Goal: Task Accomplishment & Management: Use online tool/utility

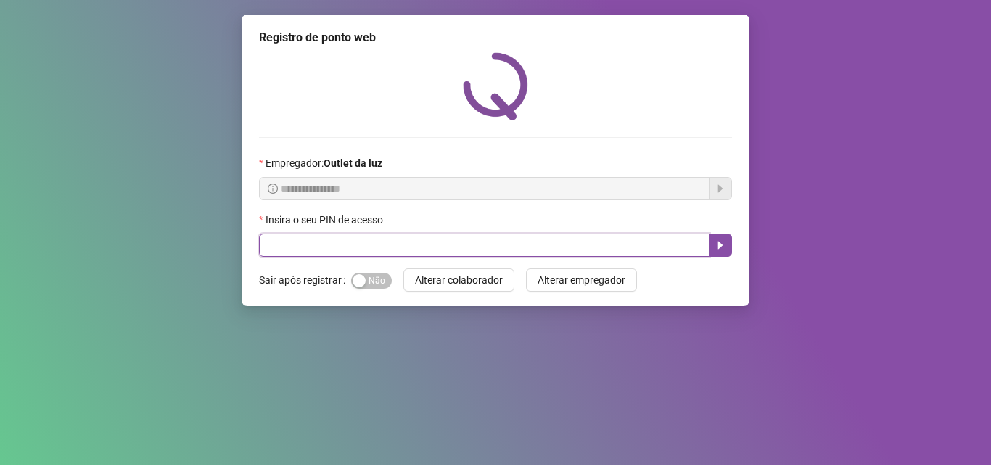
click at [269, 245] on input "text" at bounding box center [484, 245] width 450 height 23
type input "*****"
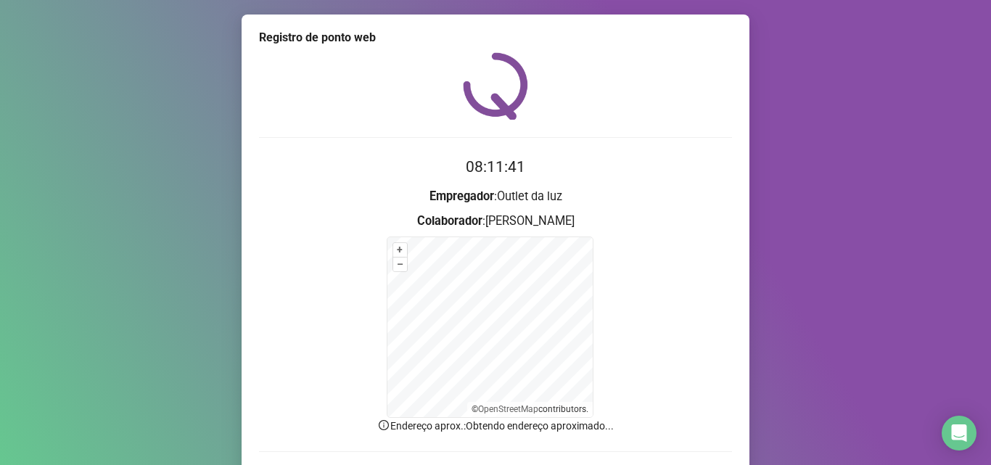
scroll to position [73, 0]
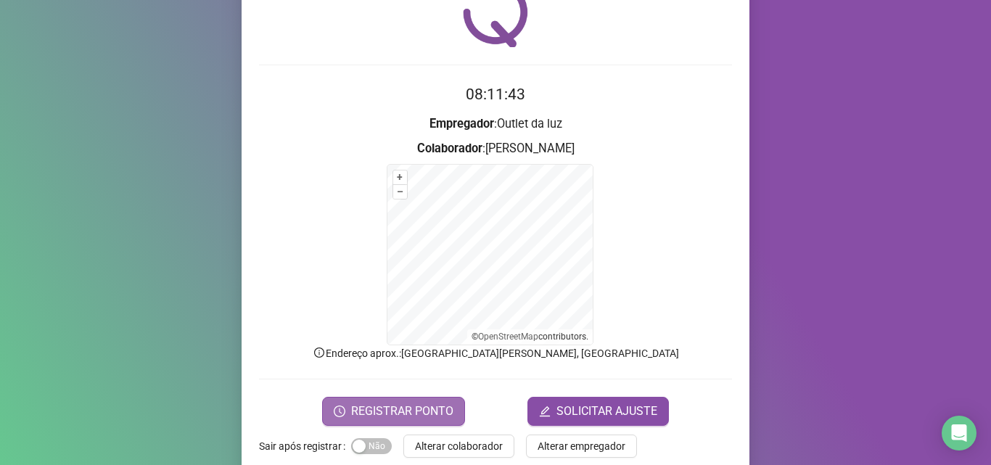
click at [350, 424] on button "REGISTRAR PONTO" at bounding box center [393, 411] width 143 height 29
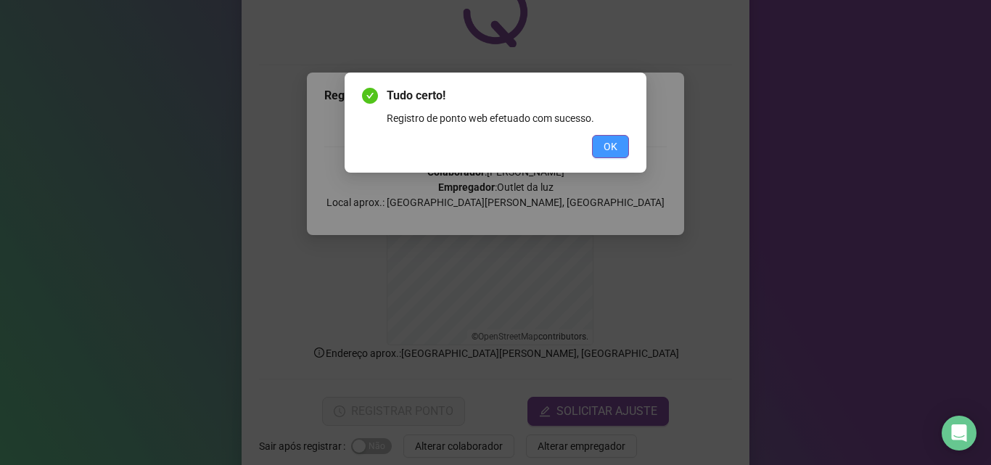
click at [598, 153] on button "OK" at bounding box center [610, 146] width 37 height 23
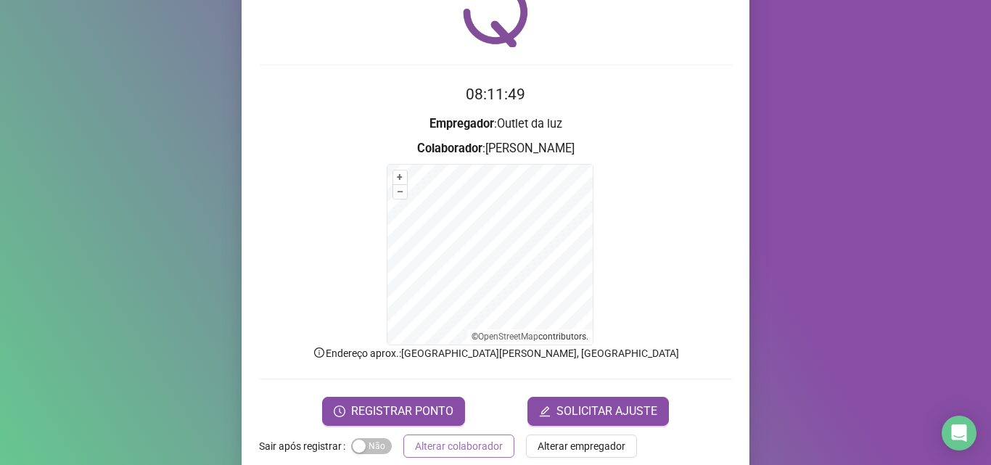
click at [463, 438] on span "Alterar colaborador" at bounding box center [459, 446] width 88 height 16
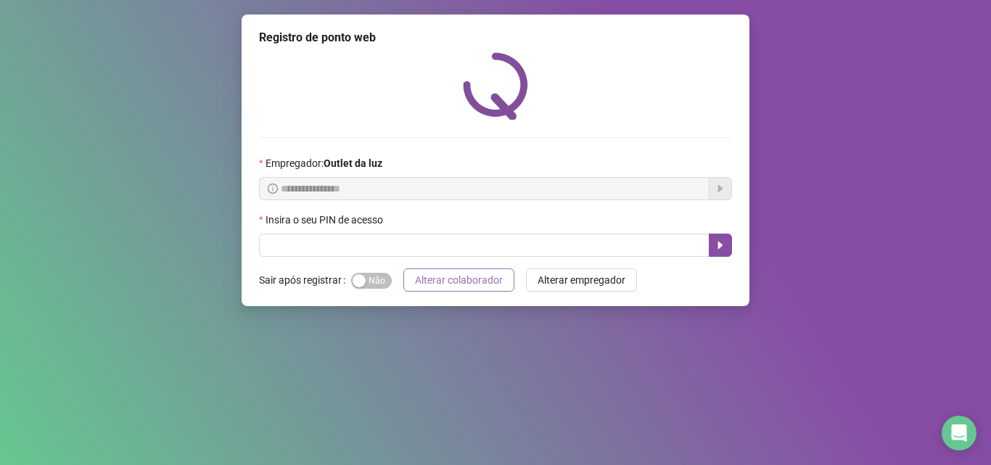
scroll to position [0, 0]
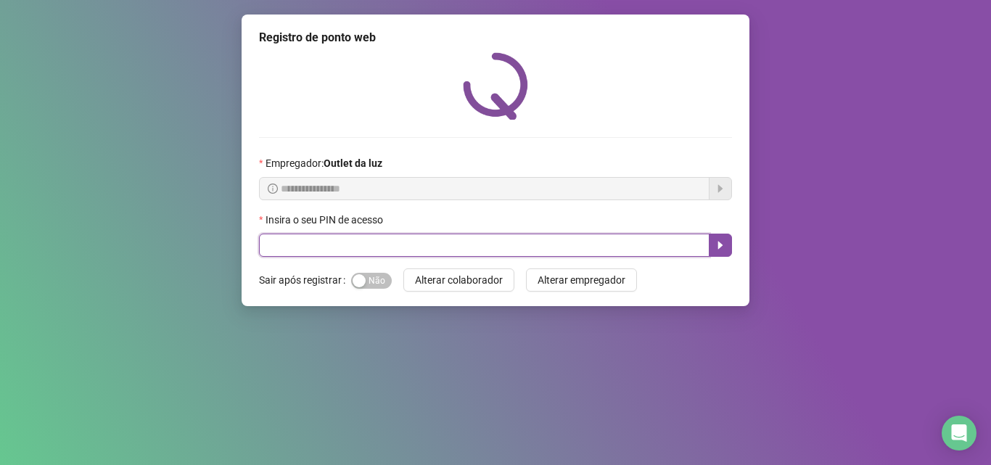
click at [273, 255] on input "text" at bounding box center [484, 245] width 450 height 23
type input "*****"
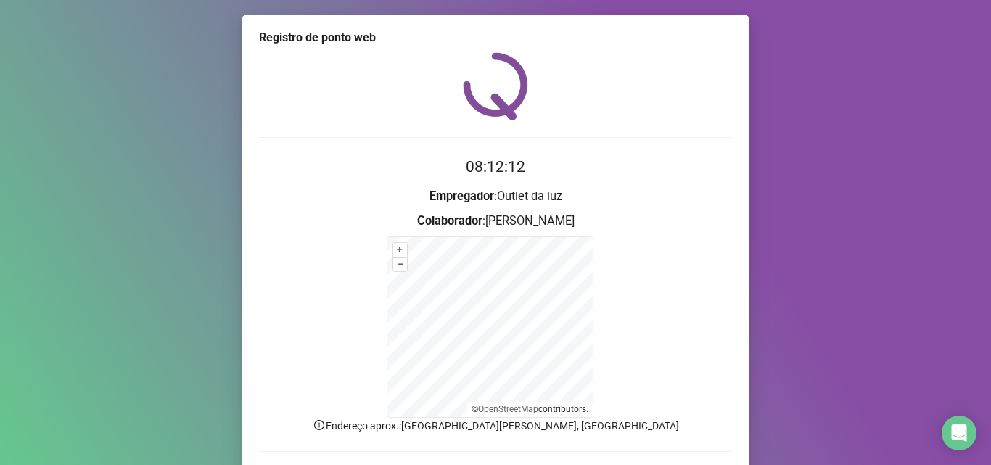
scroll to position [97, 0]
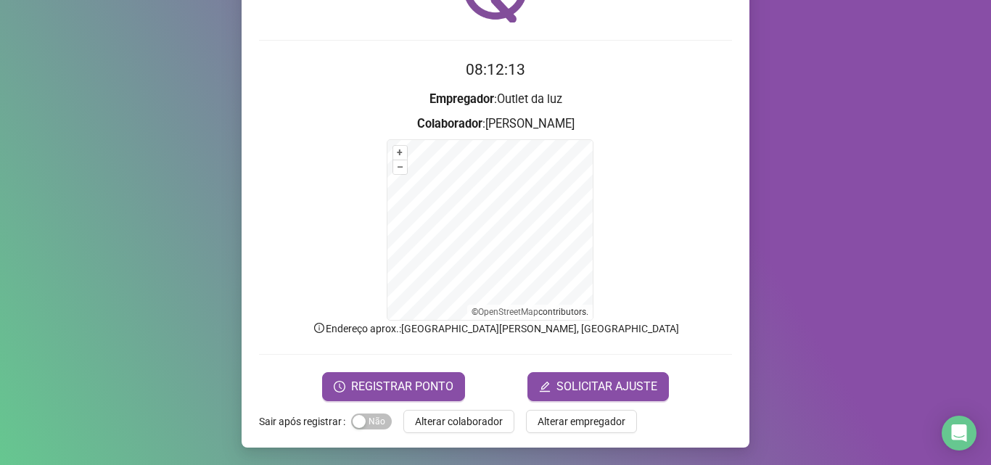
click at [360, 431] on div "Sim Não" at bounding box center [371, 421] width 41 height 23
click at [357, 415] on div "button" at bounding box center [358, 421] width 13 height 13
click at [356, 381] on span "REGISTRAR PONTO" at bounding box center [402, 386] width 102 height 17
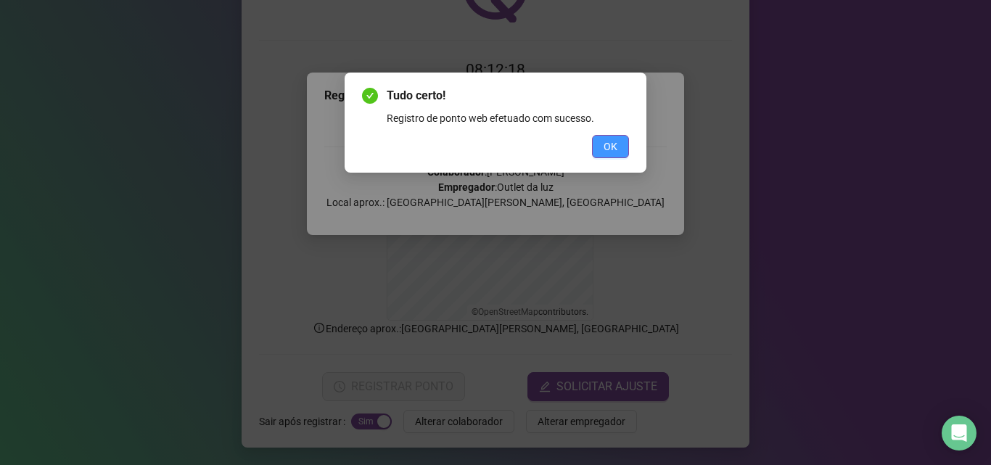
click at [594, 154] on button "OK" at bounding box center [610, 146] width 37 height 23
